Goal: Task Accomplishment & Management: Complete application form

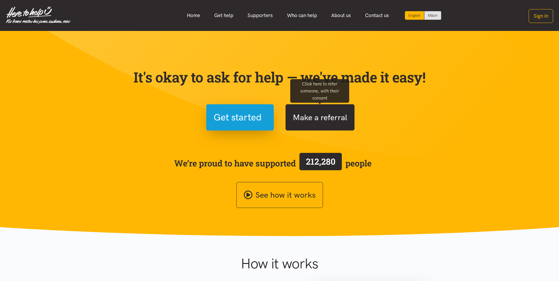
click at [300, 116] on button "Make a referral" at bounding box center [320, 117] width 69 height 26
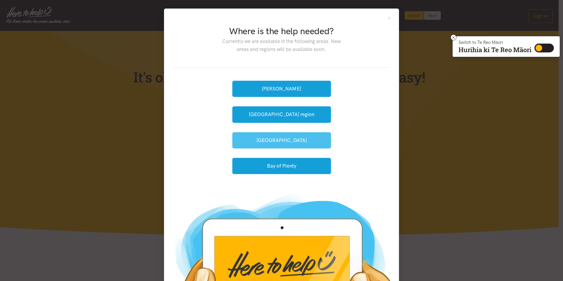
click at [287, 142] on button "[GEOGRAPHIC_DATA]" at bounding box center [281, 140] width 99 height 16
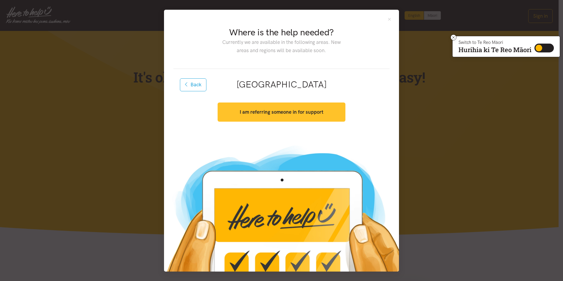
click at [287, 114] on strong "I am referring someone in for support" at bounding box center [282, 112] width 84 height 6
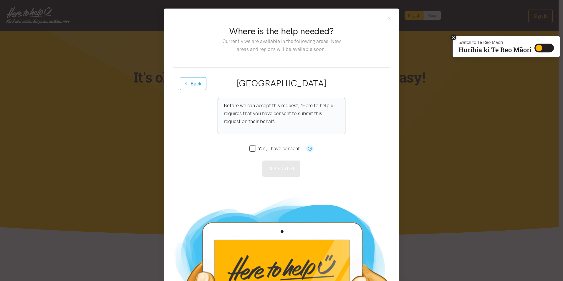
click at [452, 35] on button at bounding box center [454, 37] width 6 height 6
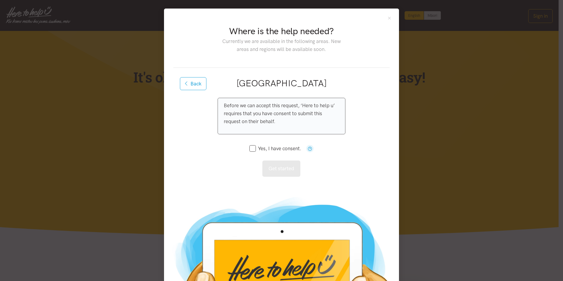
click at [250, 150] on input "Yes, I have consent." at bounding box center [276, 148] width 52 height 5
checkbox input "true"
click at [285, 164] on button "Get started" at bounding box center [282, 169] width 38 height 16
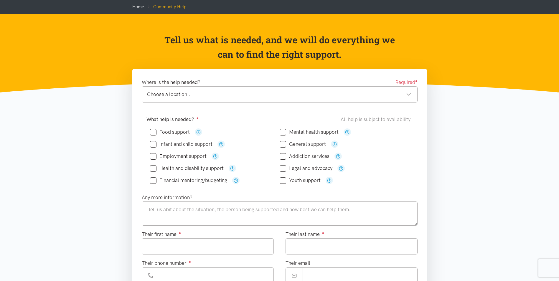
scroll to position [59, 0]
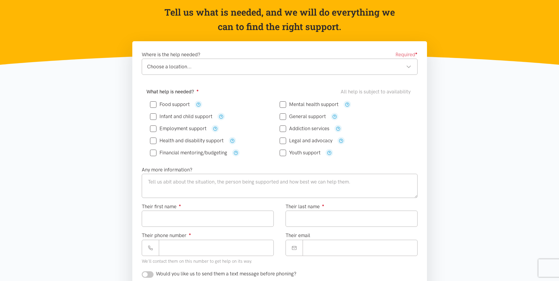
click at [154, 111] on div "Infant and child support" at bounding box center [215, 116] width 130 height 12
click at [155, 100] on div "Food support" at bounding box center [215, 104] width 130 height 12
click at [155, 105] on input "Food support" at bounding box center [170, 104] width 40 height 5
checkbox input "true"
click at [200, 68] on div "Choose a location..." at bounding box center [279, 67] width 264 height 8
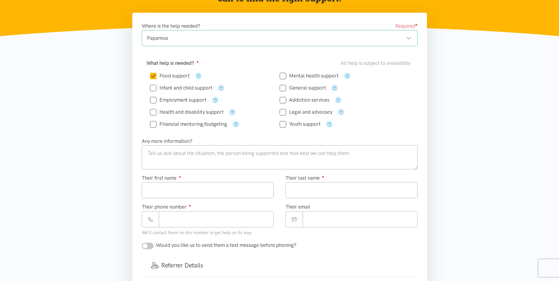
scroll to position [118, 0]
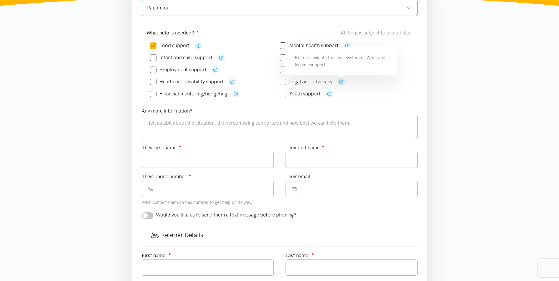
click at [341, 80] on icon "button" at bounding box center [341, 82] width 4 height 4
click at [248, 95] on div "Financial mentoring/budgeting" at bounding box center [215, 93] width 130 height 7
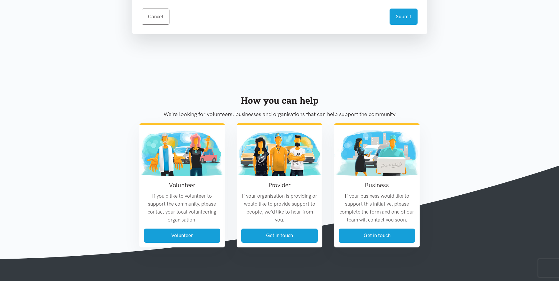
scroll to position [469, 0]
